Goal: Information Seeking & Learning: Learn about a topic

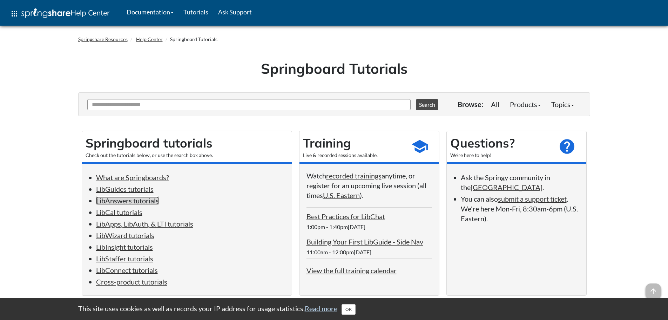
click at [148, 200] on link "LibAnswers tutorials" at bounding box center [127, 200] width 63 height 8
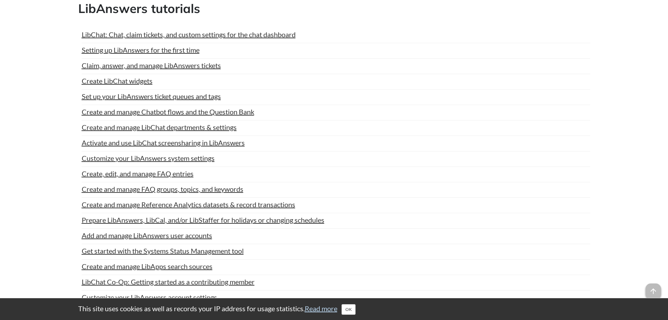
drag, startPoint x: 126, startPoint y: 93, endPoint x: 42, endPoint y: 105, distance: 85.0
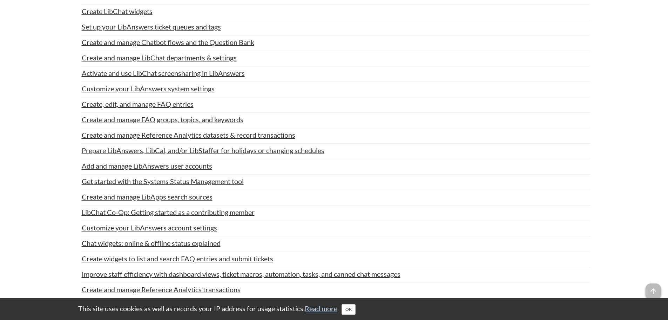
scroll to position [906, 0]
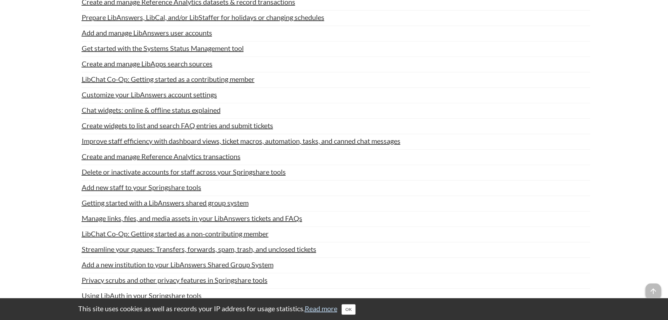
scroll to position [1047, 0]
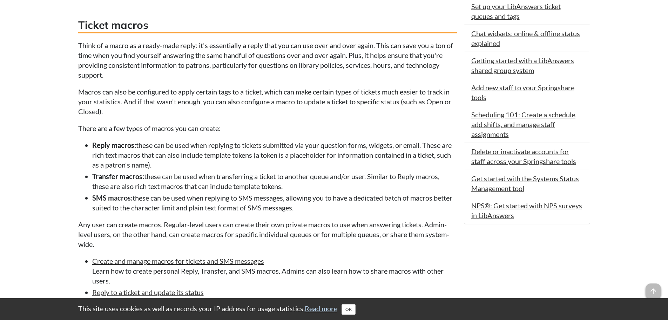
scroll to position [456, 0]
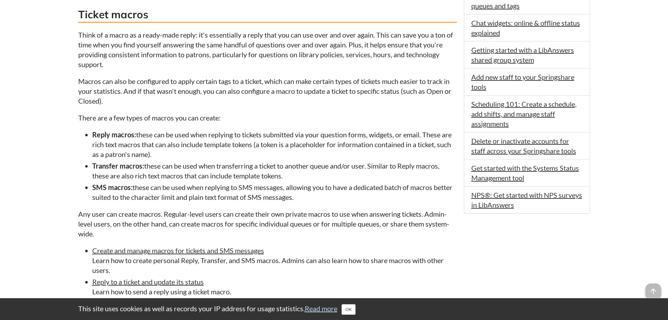
click at [278, 48] on p "Think of a macro as a ready-made reply: it's essentially a reply that you can u…" at bounding box center [267, 49] width 379 height 39
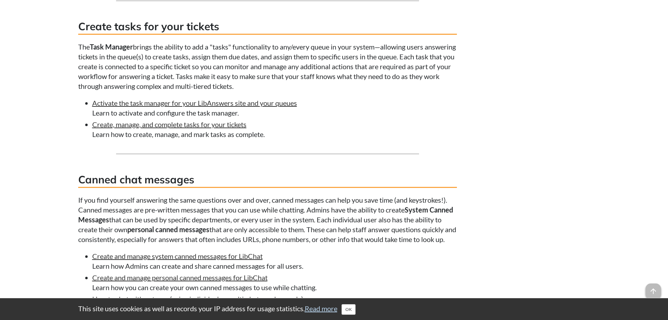
scroll to position [912, 0]
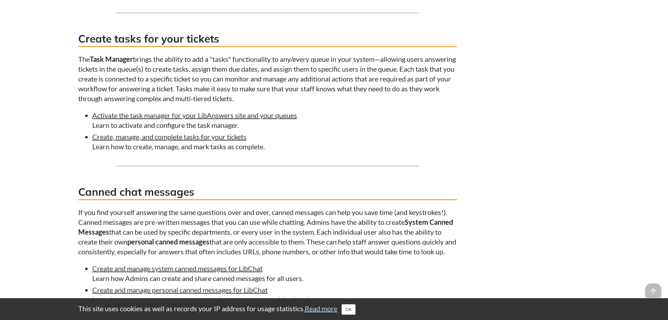
drag, startPoint x: 216, startPoint y: 114, endPoint x: 202, endPoint y: 93, distance: 25.3
click at [202, 93] on p "The Task Manager brings the ability to add a "tasks" functionality to any/every…" at bounding box center [267, 78] width 379 height 49
